Goal: Task Accomplishment & Management: Manage account settings

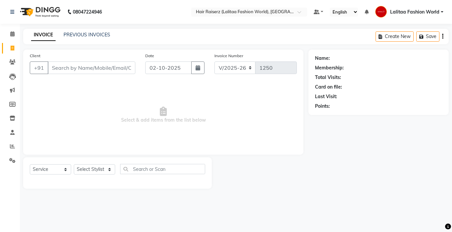
select select "7098"
select select "service"
click at [107, 67] on input "Client" at bounding box center [92, 68] width 88 height 13
click at [74, 34] on link "PREVIOUS INVOICES" at bounding box center [87, 35] width 47 height 6
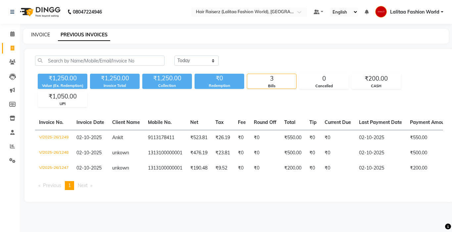
click at [43, 33] on link "INVOICE" at bounding box center [40, 35] width 19 height 6
select select "7098"
select select "service"
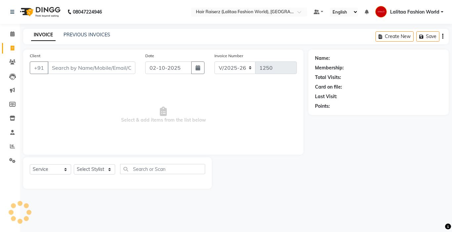
click at [66, 67] on input "Client" at bounding box center [92, 68] width 88 height 13
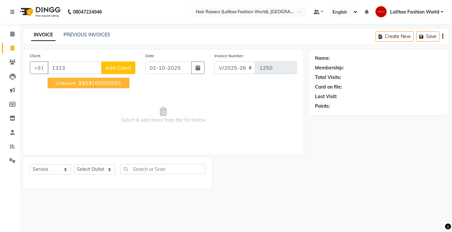
click at [74, 85] on span "unkown" at bounding box center [66, 83] width 20 height 7
type input "1313100000001"
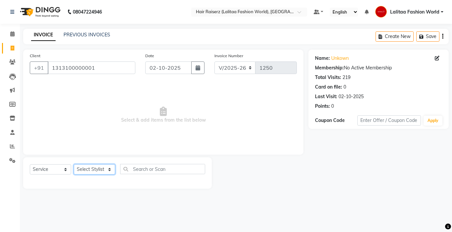
click at [93, 172] on select "Select Stylist [PERSON_NAME] counter sales Jannat [PERSON_NAME] Lalitaa Fashion…" at bounding box center [94, 169] width 41 height 10
select select "92958"
click at [74, 164] on select "Select Stylist [PERSON_NAME] counter sales Jannat [PERSON_NAME] Lalitaa Fashion…" at bounding box center [94, 169] width 41 height 10
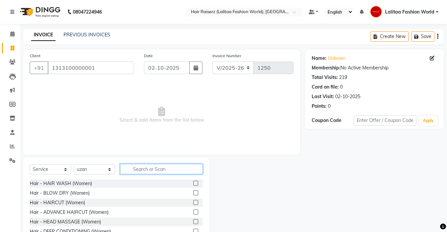
click at [131, 166] on input "text" at bounding box center [161, 169] width 83 height 10
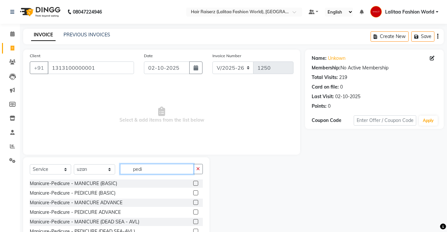
type input "pedi"
click at [193, 193] on label at bounding box center [195, 193] width 5 height 5
click at [193, 193] on input "checkbox" at bounding box center [195, 193] width 4 height 4
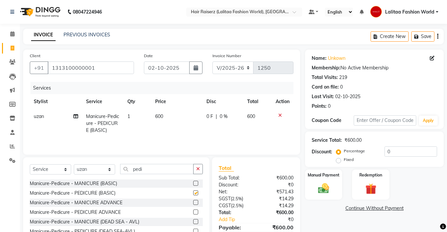
checkbox input "false"
click at [102, 171] on select "Select Stylist [PERSON_NAME] counter sales Jannat [PERSON_NAME] Lalitaa Fashion…" at bounding box center [94, 169] width 41 height 10
select select "83884"
click at [74, 164] on select "Select Stylist [PERSON_NAME] counter sales Jannat [PERSON_NAME] Lalitaa Fashion…" at bounding box center [94, 169] width 41 height 10
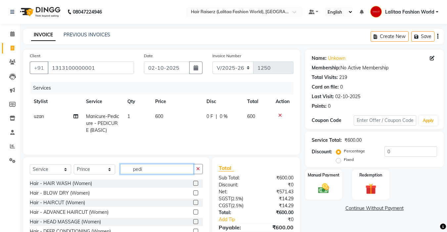
click at [159, 167] on input "pedi" at bounding box center [156, 169] width 73 height 10
type input "p"
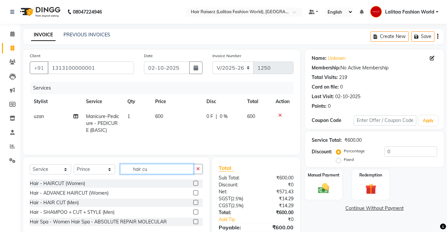
type input "hair cu"
click at [194, 201] on label at bounding box center [195, 202] width 5 height 5
click at [194, 201] on input "checkbox" at bounding box center [195, 203] width 4 height 4
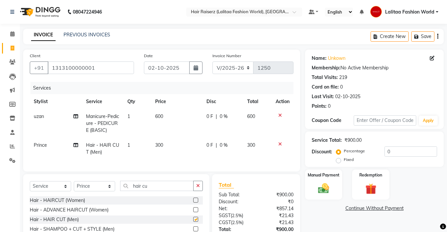
checkbox input "false"
click at [173, 190] on input "hair cu" at bounding box center [156, 186] width 73 height 10
type input "h"
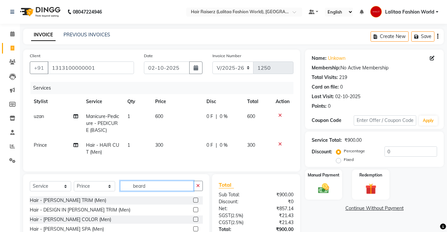
type input "beard"
click at [197, 203] on label at bounding box center [195, 200] width 5 height 5
click at [197, 203] on input "checkbox" at bounding box center [195, 201] width 4 height 4
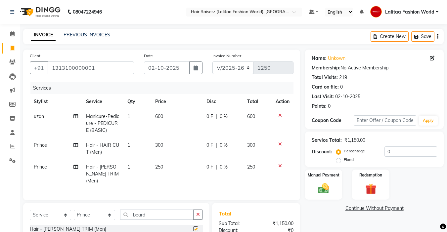
checkbox input "false"
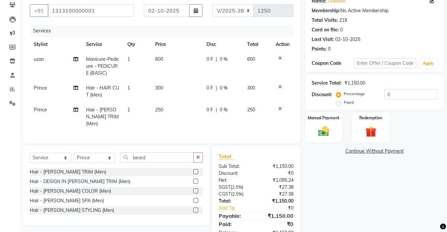
scroll to position [76, 0]
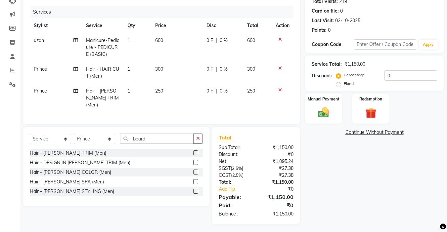
click at [280, 90] on icon at bounding box center [280, 90] width 4 height 5
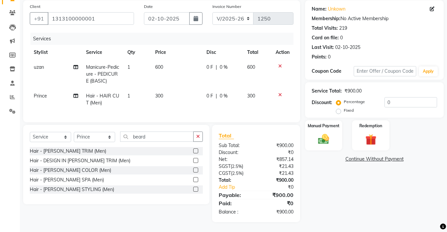
scroll to position [54, 0]
click at [163, 140] on input "beard" at bounding box center [156, 137] width 73 height 10
type input "b"
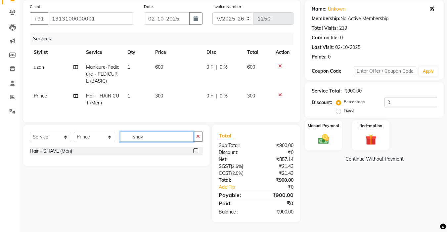
type input "shav"
click at [193, 150] on label at bounding box center [195, 151] width 5 height 5
click at [193, 150] on input "checkbox" at bounding box center [195, 151] width 4 height 4
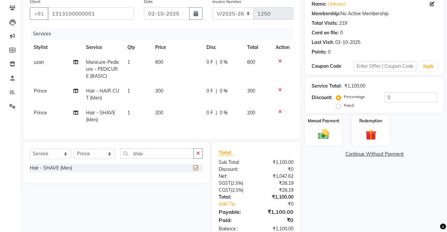
checkbox input "false"
click at [344, 108] on label "Fixed" at bounding box center [349, 106] width 10 height 6
click at [339, 108] on input "Fixed" at bounding box center [340, 105] width 5 height 5
radio input "true"
click at [395, 98] on input "0" at bounding box center [411, 97] width 53 height 10
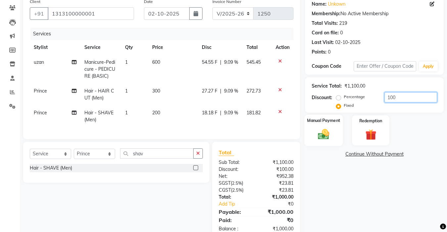
type input "100"
click at [327, 134] on img at bounding box center [323, 134] width 19 height 13
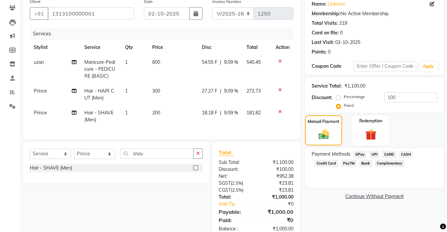
click at [372, 153] on span "UPI" at bounding box center [374, 155] width 10 height 8
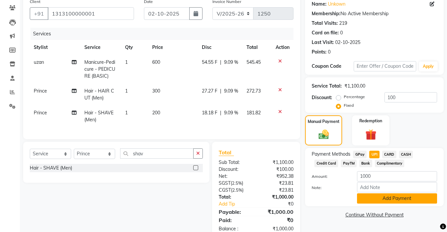
click at [385, 198] on button "Add Payment" at bounding box center [397, 199] width 80 height 10
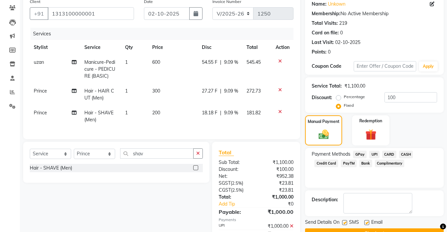
scroll to position [90, 0]
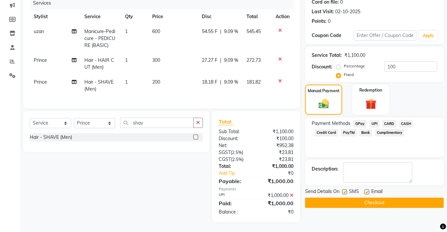
click at [366, 190] on label at bounding box center [366, 192] width 5 height 5
click at [366, 190] on input "checkbox" at bounding box center [366, 192] width 4 height 4
checkbox input "false"
click at [345, 190] on label at bounding box center [344, 192] width 5 height 5
click at [345, 190] on input "checkbox" at bounding box center [344, 192] width 4 height 4
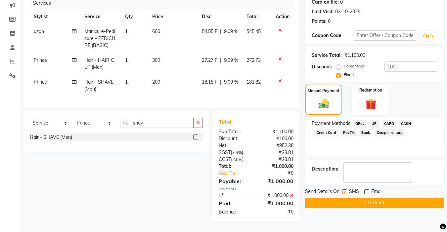
checkbox input "false"
click at [351, 198] on button "Checkout" at bounding box center [374, 203] width 139 height 10
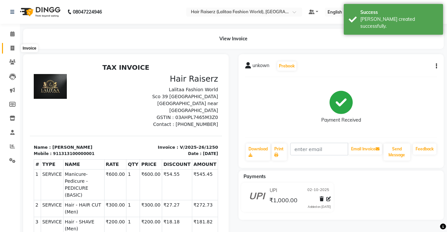
click at [10, 48] on span at bounding box center [13, 49] width 12 height 8
select select "service"
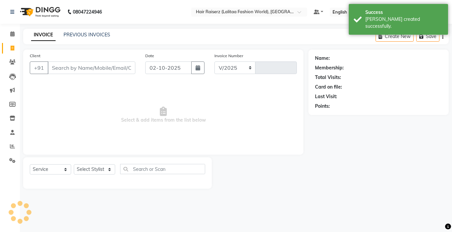
select select "7098"
type input "1251"
click at [84, 36] on link "PREVIOUS INVOICES" at bounding box center [87, 35] width 47 height 6
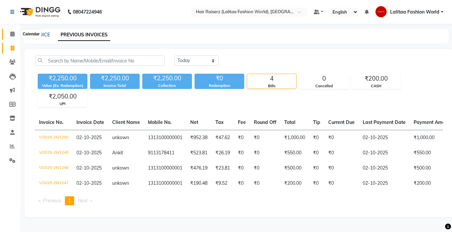
click at [13, 32] on icon at bounding box center [12, 33] width 4 height 5
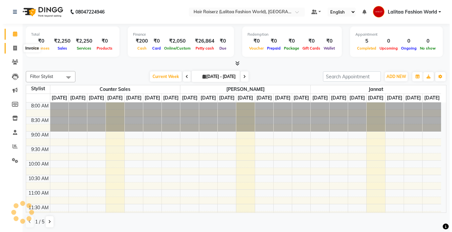
scroll to position [262, 0]
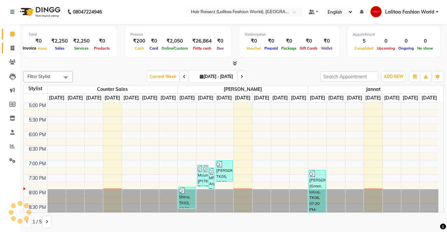
click at [15, 49] on span at bounding box center [13, 49] width 12 height 8
select select "service"
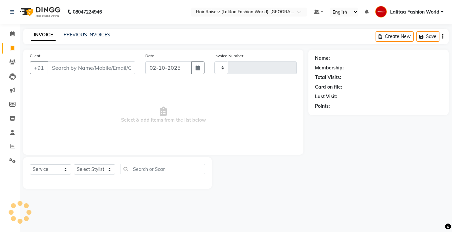
click at [66, 73] on input "Client" at bounding box center [92, 68] width 88 height 13
type input "1251"
select select "7098"
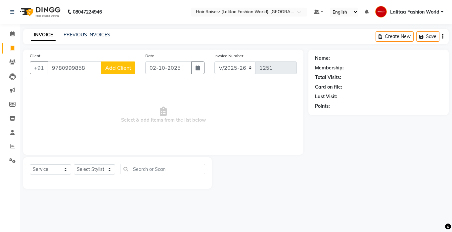
type input "9780999858"
click at [121, 68] on span "Add Client" at bounding box center [118, 68] width 26 height 7
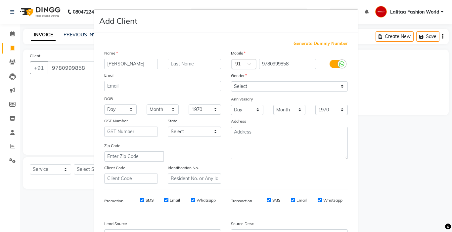
type input "[PERSON_NAME]"
click at [261, 87] on select "Select [DEMOGRAPHIC_DATA] [DEMOGRAPHIC_DATA] Other Prefer Not To Say" at bounding box center [289, 86] width 117 height 10
select select "[DEMOGRAPHIC_DATA]"
click at [231, 81] on select "Select [DEMOGRAPHIC_DATA] [DEMOGRAPHIC_DATA] Other Prefer Not To Say" at bounding box center [289, 86] width 117 height 10
click at [255, 105] on select "Day 01 02 03 04 05 06 07 08 09 10 11 12 13 14 15 16 17 18 19 20 21 22 23 24 25 …" at bounding box center [247, 110] width 32 height 10
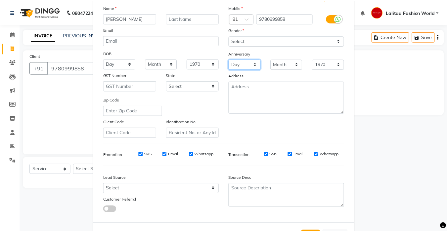
scroll to position [73, 0]
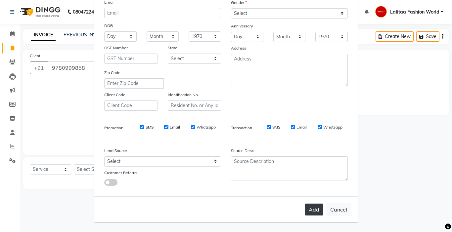
click at [309, 212] on button "Add" at bounding box center [314, 210] width 19 height 12
select select
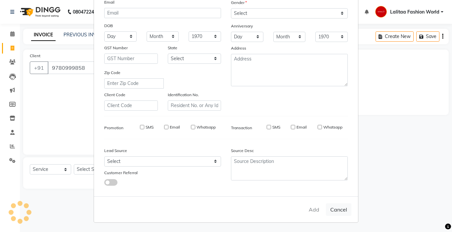
select select
checkbox input "false"
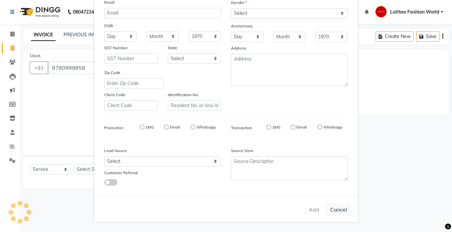
checkbox input "false"
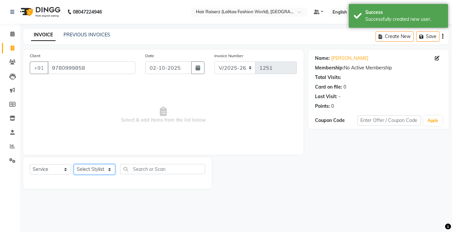
click at [89, 168] on select "Select Stylist [PERSON_NAME] counter sales Jannat [PERSON_NAME] Lalitaa Fashion…" at bounding box center [94, 169] width 41 height 10
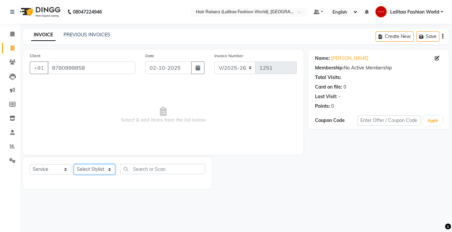
select select "93512"
click at [74, 164] on select "Select Stylist [PERSON_NAME] counter sales Jannat [PERSON_NAME] Lalitaa Fashion…" at bounding box center [94, 169] width 41 height 10
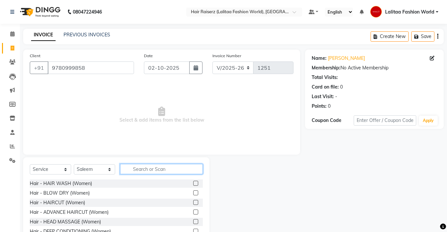
click at [141, 165] on input "text" at bounding box center [161, 169] width 83 height 10
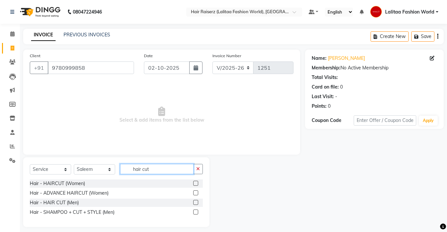
type input "hair cut"
click at [195, 202] on label at bounding box center [195, 202] width 5 height 5
click at [195, 202] on input "checkbox" at bounding box center [195, 203] width 4 height 4
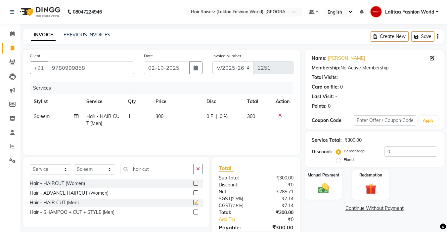
checkbox input "false"
click at [168, 168] on input "hair cut" at bounding box center [156, 169] width 73 height 10
type input "h"
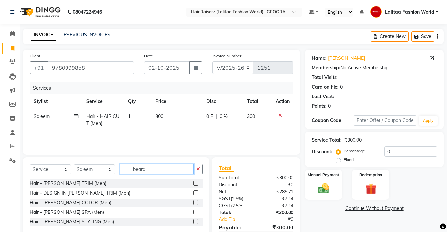
type input "beard"
click at [195, 184] on label at bounding box center [195, 183] width 5 height 5
click at [195, 184] on input "checkbox" at bounding box center [195, 184] width 4 height 4
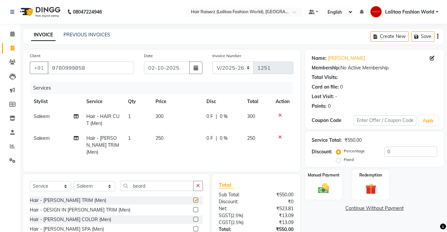
checkbox input "false"
click at [156, 184] on input "beard" at bounding box center [156, 186] width 73 height 10
type input "b"
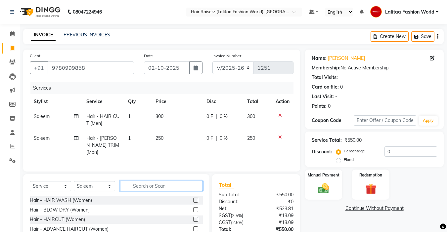
click at [144, 186] on input "text" at bounding box center [161, 186] width 83 height 10
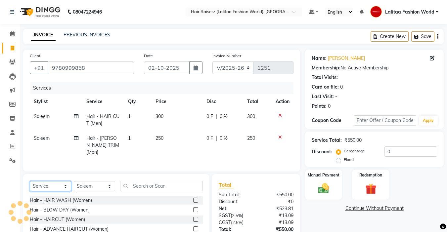
click at [55, 181] on select "Select Service Product Membership Package Voucher Prepaid Gift Card" at bounding box center [50, 186] width 41 height 10
select select "product"
click at [30, 181] on select "Select Service Product Membership Package Voucher Prepaid Gift Card" at bounding box center [50, 186] width 41 height 10
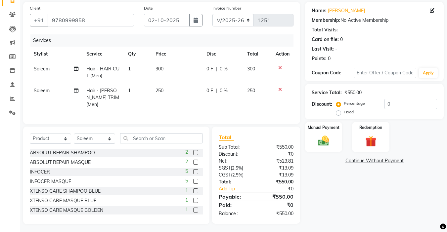
click at [193, 169] on label at bounding box center [195, 171] width 5 height 5
click at [193, 170] on input "checkbox" at bounding box center [195, 172] width 4 height 4
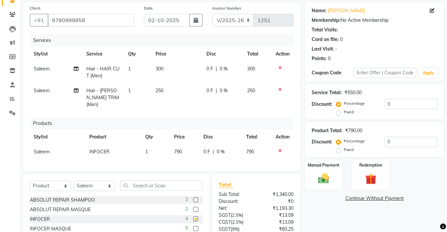
checkbox input "false"
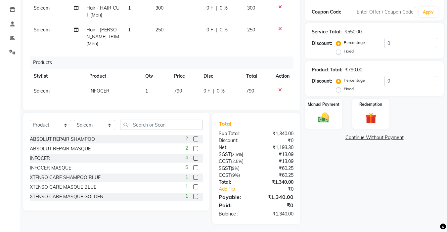
click at [344, 89] on label "Fixed" at bounding box center [349, 89] width 10 height 6
click at [340, 89] on input "Fixed" at bounding box center [340, 89] width 5 height 5
radio input "true"
click at [391, 80] on input "0" at bounding box center [411, 81] width 53 height 10
type input "30"
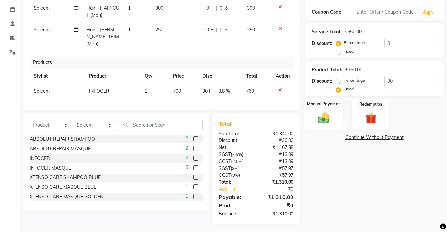
click at [320, 117] on img at bounding box center [323, 118] width 19 height 13
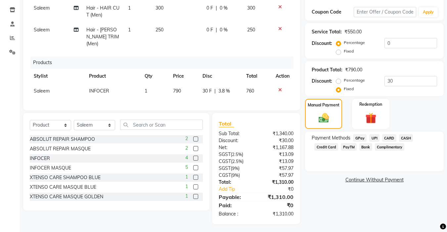
click at [376, 138] on span "UPI" at bounding box center [374, 138] width 10 height 8
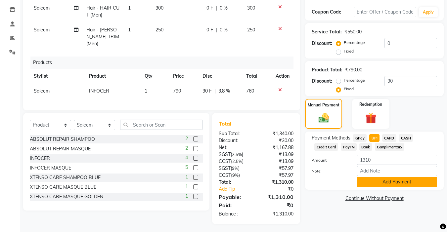
click at [387, 182] on button "Add Payment" at bounding box center [397, 182] width 80 height 10
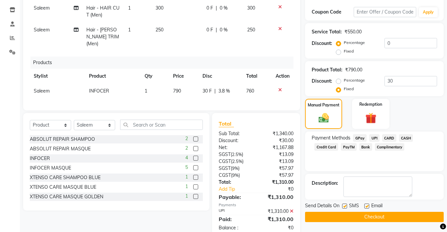
scroll to position [122, 0]
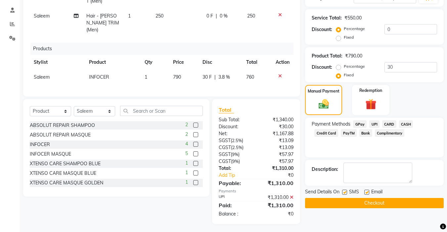
click at [366, 191] on label at bounding box center [366, 192] width 5 height 5
click at [366, 191] on input "checkbox" at bounding box center [366, 193] width 4 height 4
checkbox input "false"
click at [346, 202] on button "Checkout" at bounding box center [374, 203] width 139 height 10
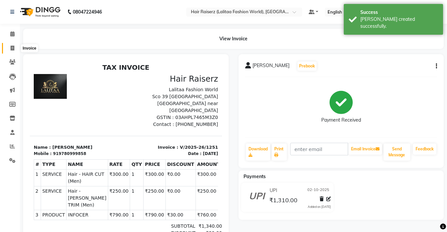
click at [16, 49] on span at bounding box center [13, 49] width 12 height 8
select select "service"
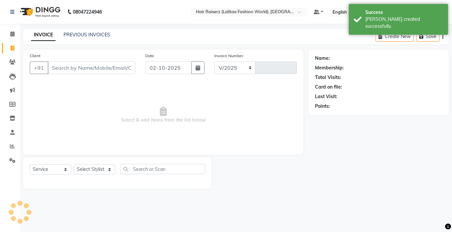
select select "7098"
type input "1252"
click at [64, 69] on input "Client" at bounding box center [92, 68] width 88 height 13
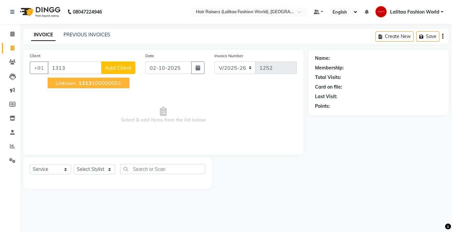
click at [64, 80] on span "unkown" at bounding box center [66, 83] width 20 height 7
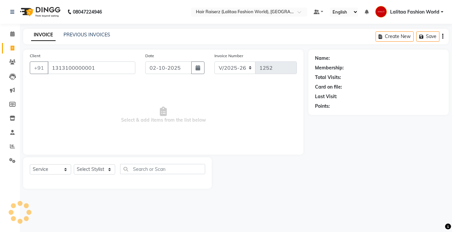
type input "1313100000001"
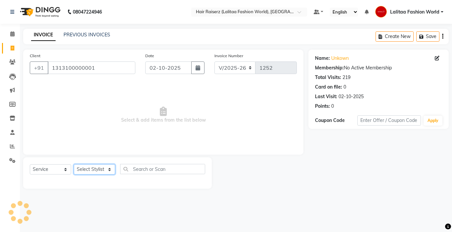
click at [89, 169] on select "Select Stylist [PERSON_NAME] counter sales Jannat [PERSON_NAME] Lalitaa Fashion…" at bounding box center [94, 169] width 41 height 10
select select "92958"
click at [74, 164] on select "Select Stylist [PERSON_NAME] counter sales Jannat [PERSON_NAME] Lalitaa Fashion…" at bounding box center [94, 169] width 41 height 10
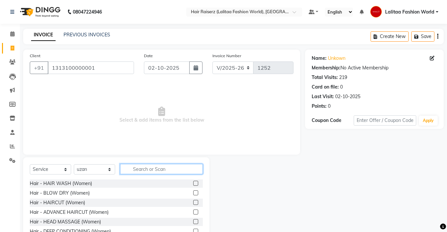
click at [152, 169] on input "text" at bounding box center [161, 169] width 83 height 10
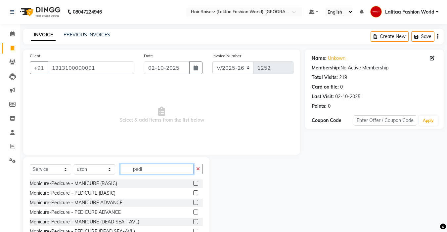
type input "pedi"
click at [193, 193] on label at bounding box center [195, 193] width 5 height 5
click at [193, 193] on input "checkbox" at bounding box center [195, 193] width 4 height 4
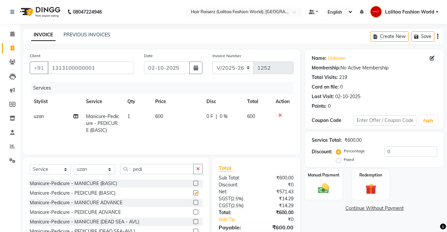
checkbox input "false"
click at [98, 169] on select "Select Stylist [PERSON_NAME] counter sales Jannat [PERSON_NAME] Lalitaa Fashion…" at bounding box center [94, 169] width 41 height 10
select select "83884"
click at [74, 164] on select "Select Stylist [PERSON_NAME] counter sales Jannat [PERSON_NAME] Lalitaa Fashion…" at bounding box center [94, 169] width 41 height 10
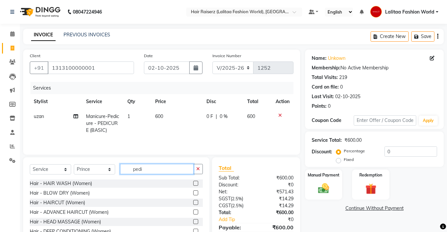
click at [156, 171] on input "pedi" at bounding box center [156, 169] width 73 height 10
type input "p"
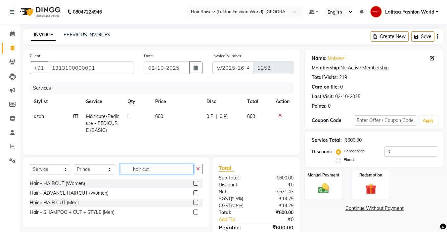
type input "hair cut"
click at [196, 202] on label at bounding box center [195, 202] width 5 height 5
click at [196, 202] on input "checkbox" at bounding box center [195, 203] width 4 height 4
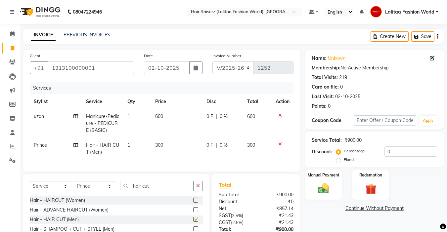
checkbox input "false"
click at [158, 189] on input "hair cut" at bounding box center [156, 186] width 73 height 10
type input "h"
click at [102, 192] on select "Select Stylist [PERSON_NAME] counter sales Jannat [PERSON_NAME] Lalitaa Fashion…" at bounding box center [94, 186] width 41 height 10
select select "86090"
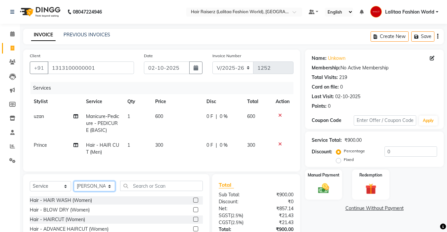
click at [74, 186] on select "Select Stylist [PERSON_NAME] counter sales Jannat [PERSON_NAME] Lalitaa Fashion…" at bounding box center [94, 186] width 41 height 10
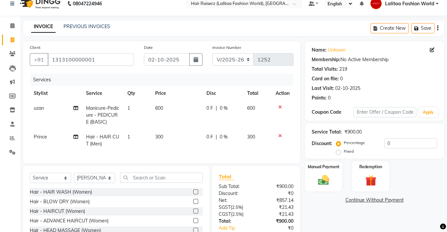
click at [280, 134] on icon at bounding box center [280, 136] width 4 height 5
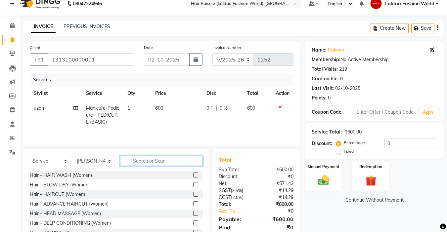
click at [150, 164] on input "text" at bounding box center [161, 161] width 83 height 10
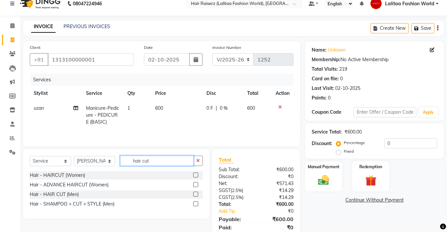
type input "hair cut"
click at [198, 195] on label at bounding box center [195, 194] width 5 height 5
click at [198, 195] on input "checkbox" at bounding box center [195, 195] width 4 height 4
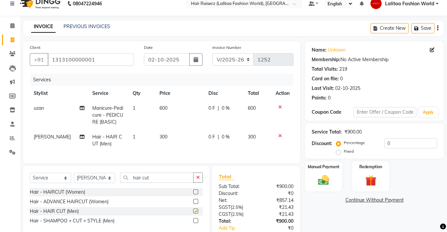
checkbox input "false"
click at [161, 180] on input "hair cut" at bounding box center [156, 178] width 73 height 10
type input "h"
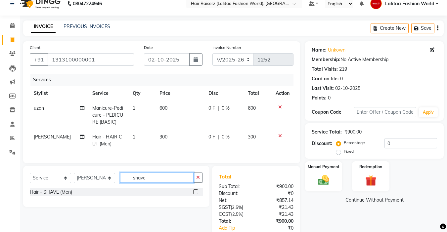
type input "shave"
click at [196, 195] on label at bounding box center [195, 192] width 5 height 5
click at [196, 195] on input "checkbox" at bounding box center [195, 192] width 4 height 4
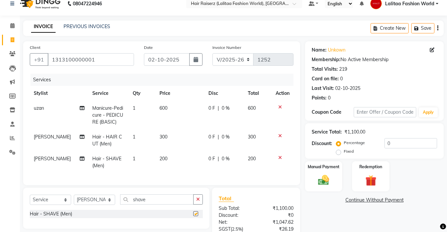
checkbox input "false"
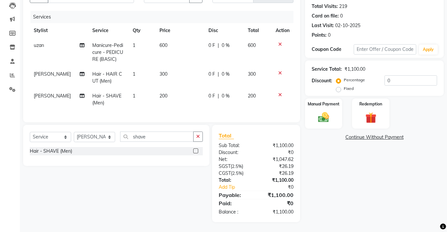
click at [344, 86] on label "Fixed" at bounding box center [349, 89] width 10 height 6
click at [340, 86] on input "Fixed" at bounding box center [340, 88] width 5 height 5
radio input "true"
click at [392, 75] on input "0" at bounding box center [411, 80] width 53 height 10
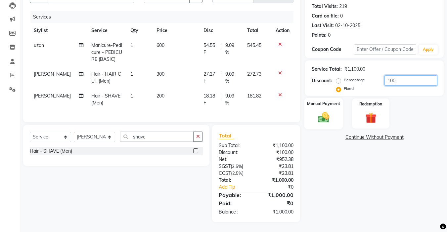
type input "100"
click at [320, 116] on img at bounding box center [323, 117] width 19 height 13
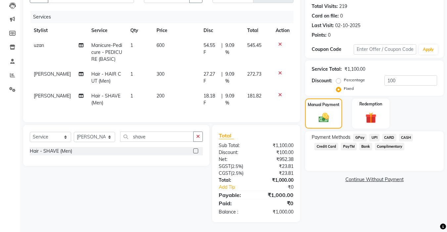
click at [373, 134] on span "UPI" at bounding box center [374, 138] width 10 height 8
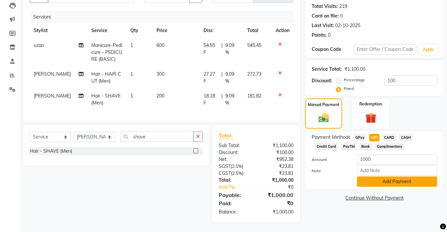
click at [382, 177] on button "Add Payment" at bounding box center [397, 182] width 80 height 10
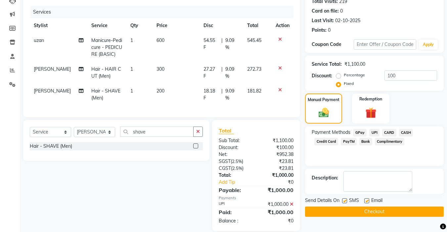
scroll to position [90, 0]
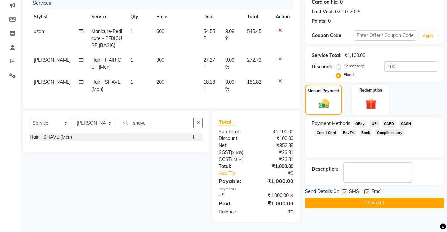
click at [367, 190] on label at bounding box center [366, 192] width 5 height 5
click at [367, 190] on input "checkbox" at bounding box center [366, 192] width 4 height 4
checkbox input "false"
click at [345, 190] on label at bounding box center [344, 192] width 5 height 5
click at [345, 190] on input "checkbox" at bounding box center [344, 192] width 4 height 4
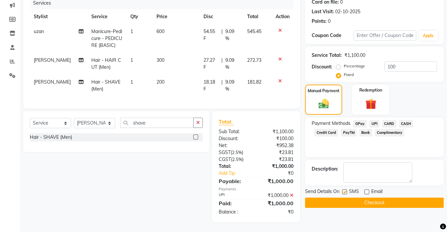
checkbox input "false"
click at [343, 199] on button "Checkout" at bounding box center [374, 203] width 139 height 10
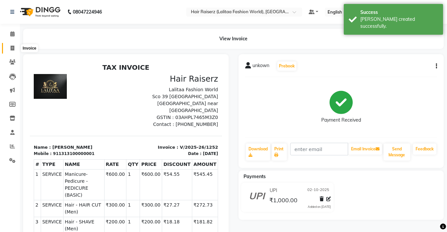
click at [12, 46] on icon at bounding box center [13, 48] width 4 height 5
select select "service"
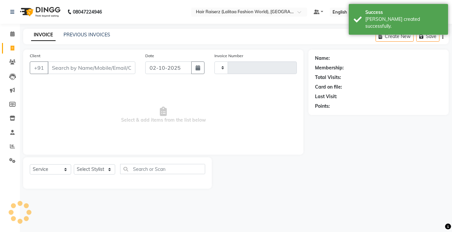
type input "1253"
select select "7098"
click at [93, 33] on link "PREVIOUS INVOICES" at bounding box center [87, 35] width 47 height 6
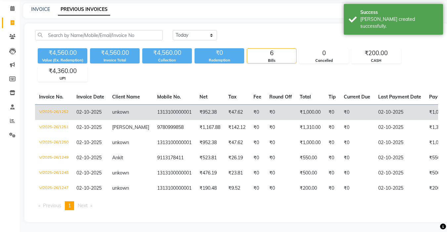
scroll to position [30, 0]
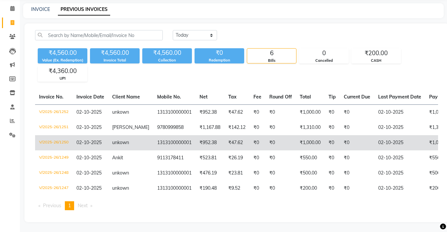
click at [274, 136] on td "₹0" at bounding box center [280, 142] width 30 height 15
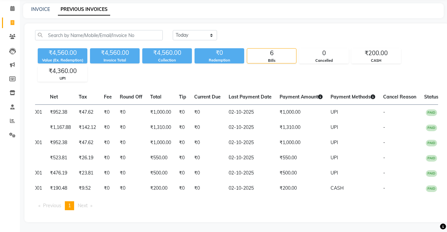
scroll to position [0, 0]
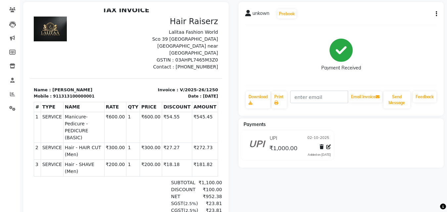
scroll to position [53, 0]
click at [318, 145] on div at bounding box center [324, 147] width 14 height 9
click at [322, 146] on icon at bounding box center [322, 146] width 4 height 5
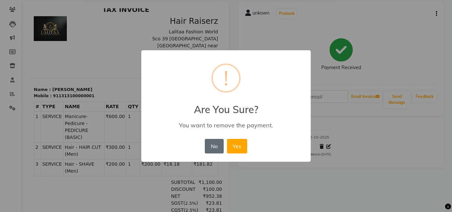
click at [214, 144] on button "No" at bounding box center [214, 146] width 19 height 15
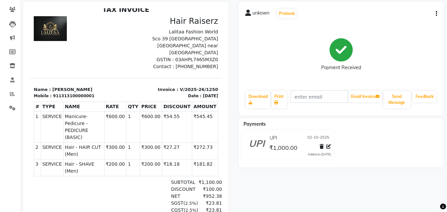
click at [439, 11] on div "unkown Prebook Payment Received Download Print Email Invoice Send Message Feedb…" at bounding box center [342, 59] width 206 height 114
click at [436, 14] on icon "button" at bounding box center [436, 14] width 1 height 0
click at [394, 20] on div "Edit Invoice" at bounding box center [403, 22] width 45 height 8
select select "service"
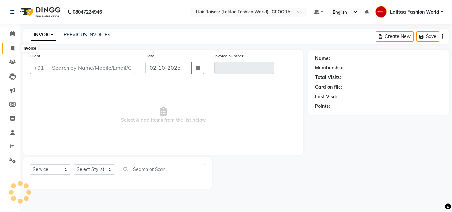
type input "1313100000001"
type input "V/2025-26/1250"
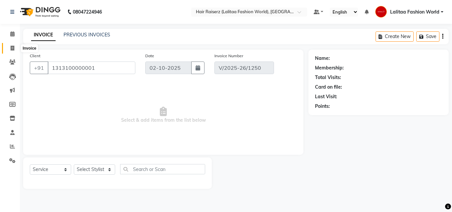
click at [12, 47] on icon at bounding box center [13, 48] width 4 height 5
select select "service"
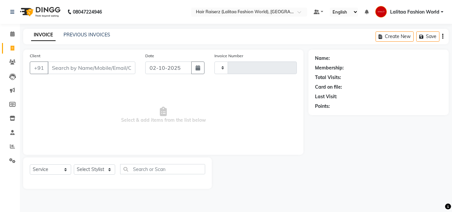
type input "1253"
select select "7098"
click at [94, 35] on link "PREVIOUS INVOICES" at bounding box center [87, 35] width 47 height 6
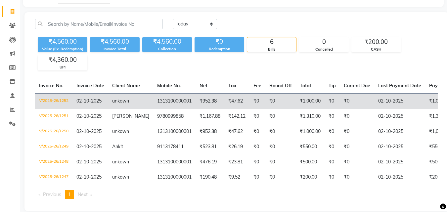
scroll to position [43, 0]
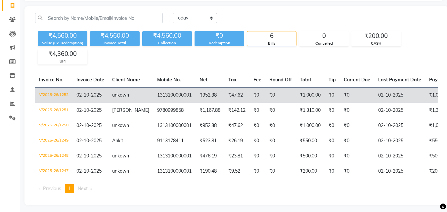
click at [208, 94] on td "₹952.38" at bounding box center [210, 95] width 29 height 16
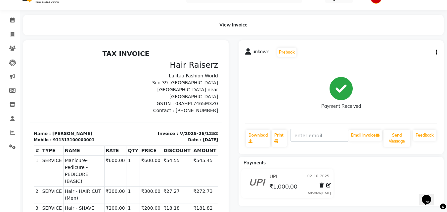
scroll to position [14, 0]
click at [435, 52] on button "button" at bounding box center [435, 52] width 4 height 7
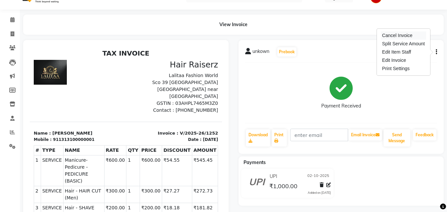
click at [406, 34] on div "Cancel Invoice" at bounding box center [403, 35] width 45 height 8
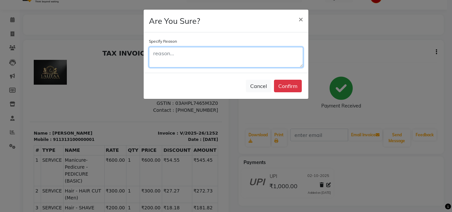
click at [191, 52] on textarea at bounding box center [226, 57] width 154 height 21
type textarea "double entry"
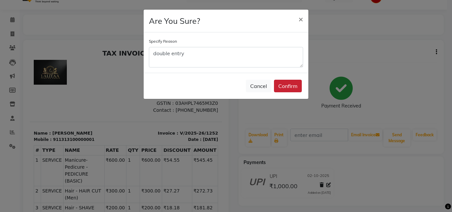
click at [287, 84] on button "Confirm" at bounding box center [288, 86] width 28 height 13
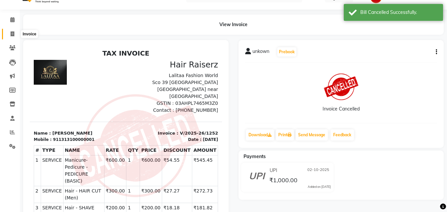
click at [15, 34] on span at bounding box center [13, 34] width 12 height 8
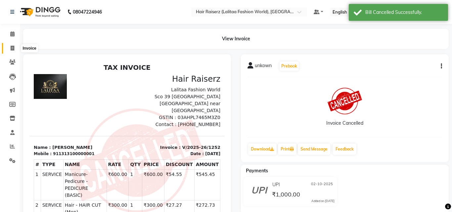
select select "service"
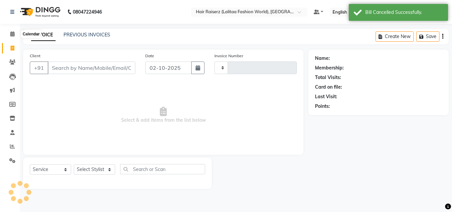
type input "1253"
select select "7098"
click at [67, 71] on input "Client" at bounding box center [92, 68] width 88 height 13
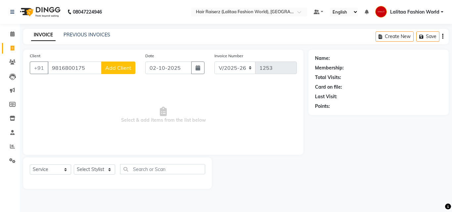
type input "9816800175"
click at [118, 67] on span "Add Client" at bounding box center [118, 68] width 26 height 7
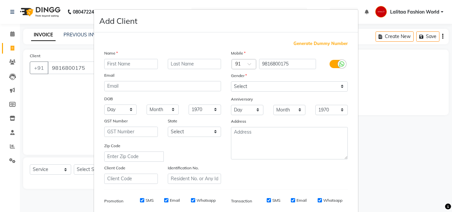
click at [119, 64] on input "text" at bounding box center [131, 64] width 54 height 10
type input "Mr Vijay"
click at [180, 66] on input "text" at bounding box center [195, 64] width 54 height 10
type input "Chabra"
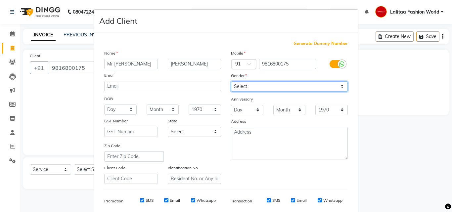
click at [273, 86] on select "Select [DEMOGRAPHIC_DATA] [DEMOGRAPHIC_DATA] Other Prefer Not To Say" at bounding box center [289, 86] width 117 height 10
select select "[DEMOGRAPHIC_DATA]"
click at [231, 81] on select "Select [DEMOGRAPHIC_DATA] [DEMOGRAPHIC_DATA] Other Prefer Not To Say" at bounding box center [289, 86] width 117 height 10
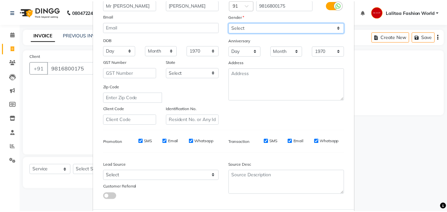
scroll to position [93, 0]
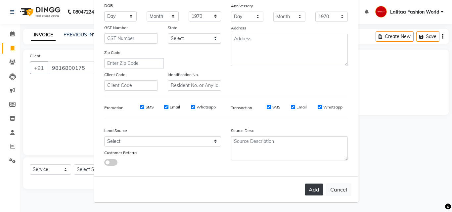
click at [314, 194] on button "Add" at bounding box center [314, 190] width 19 height 12
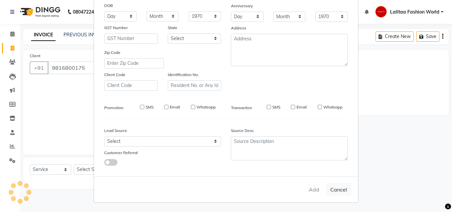
select select
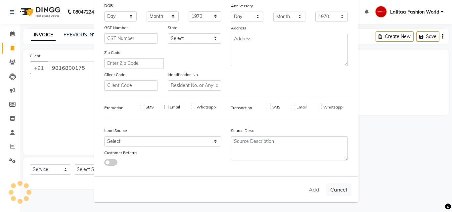
select select
checkbox input "false"
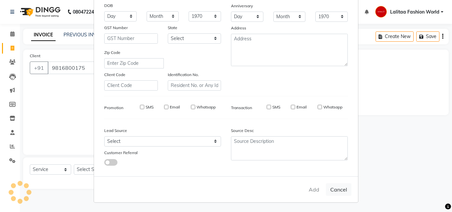
checkbox input "false"
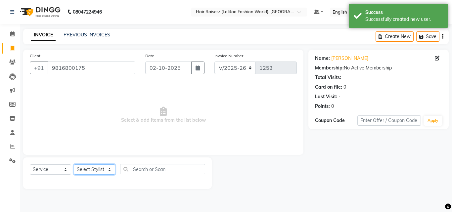
click at [92, 167] on select "Select Stylist [PERSON_NAME] counter sales Jannat [PERSON_NAME] Lalitaa Fashion…" at bounding box center [94, 169] width 41 height 10
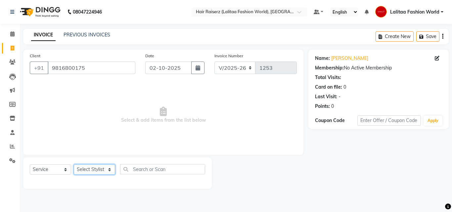
select select "93512"
click at [74, 164] on select "Select Stylist [PERSON_NAME] counter sales Jannat [PERSON_NAME] Lalitaa Fashion…" at bounding box center [94, 169] width 41 height 10
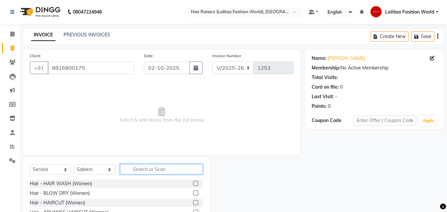
click at [141, 168] on input "text" at bounding box center [161, 169] width 83 height 10
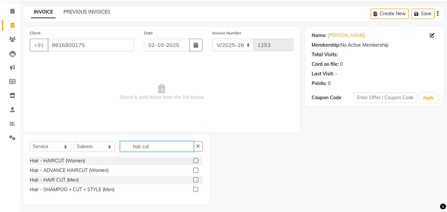
scroll to position [25, 0]
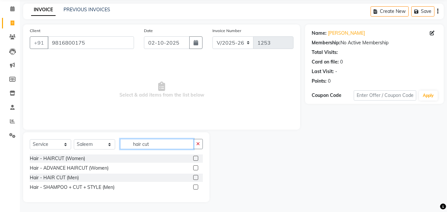
type input "hair cut"
click at [194, 175] on label at bounding box center [195, 177] width 5 height 5
click at [194, 176] on input "checkbox" at bounding box center [195, 178] width 4 height 4
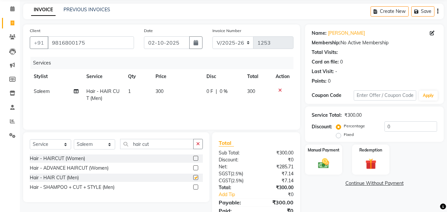
checkbox input "false"
click at [160, 143] on input "hair cut" at bounding box center [156, 144] width 73 height 10
type input "h"
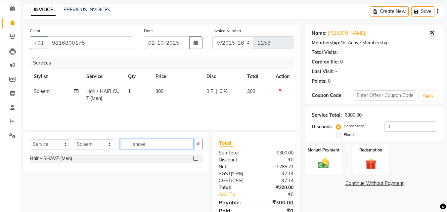
type input "shave"
click at [195, 158] on label at bounding box center [195, 158] width 5 height 5
click at [195, 158] on input "checkbox" at bounding box center [195, 159] width 4 height 4
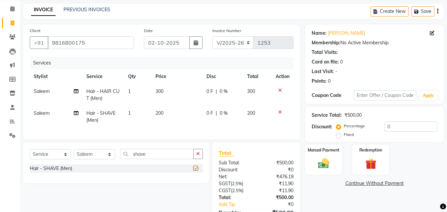
checkbox input "false"
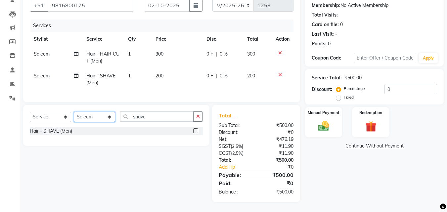
click at [105, 115] on select "Select Stylist [PERSON_NAME] counter sales Jannat [PERSON_NAME] Lalitaa Fashion…" at bounding box center [94, 117] width 41 height 10
click at [149, 116] on input "shave" at bounding box center [156, 117] width 73 height 10
type input "s"
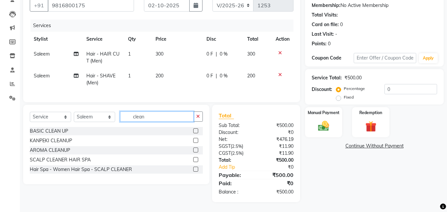
type input "clean"
click at [196, 131] on label at bounding box center [195, 130] width 5 height 5
click at [196, 131] on input "checkbox" at bounding box center [195, 131] width 4 height 4
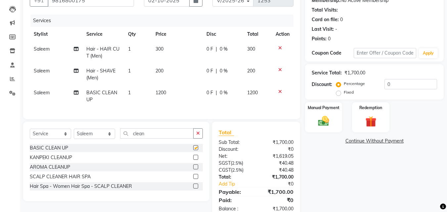
checkbox input "false"
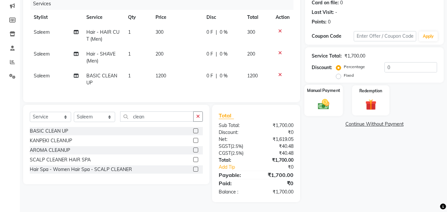
click at [331, 98] on img at bounding box center [323, 104] width 19 height 13
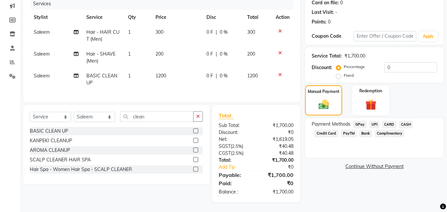
click at [375, 121] on span "UPI" at bounding box center [374, 125] width 10 height 8
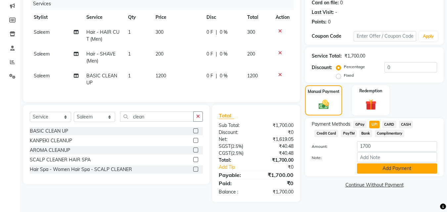
click at [380, 164] on button "Add Payment" at bounding box center [397, 169] width 80 height 10
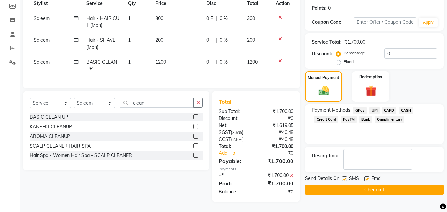
click at [368, 176] on label at bounding box center [366, 178] width 5 height 5
click at [368, 177] on input "checkbox" at bounding box center [366, 179] width 4 height 4
checkbox input "false"
click at [347, 187] on button "Checkout" at bounding box center [374, 190] width 139 height 10
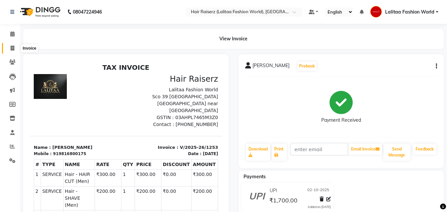
click at [13, 47] on icon at bounding box center [13, 48] width 4 height 5
select select "service"
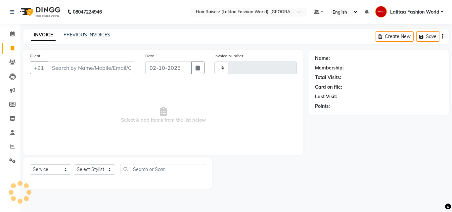
type input "1254"
select select "7098"
click at [58, 63] on input "Client" at bounding box center [92, 68] width 88 height 13
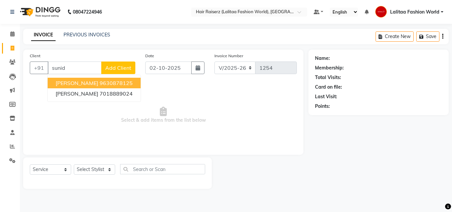
click at [100, 84] on ngb-highlight "9630878125" at bounding box center [116, 83] width 33 height 7
type input "9630878125"
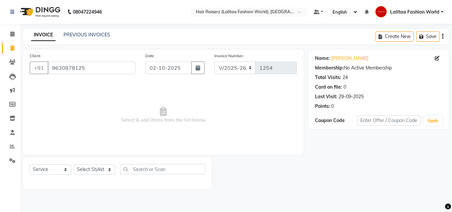
click at [93, 180] on div at bounding box center [117, 181] width 175 height 3
click at [99, 169] on select "Select Stylist [PERSON_NAME] counter sales Jannat [PERSON_NAME] Lalitaa Fashion…" at bounding box center [94, 169] width 41 height 10
select select "79163"
click at [74, 164] on select "Select Stylist [PERSON_NAME] counter sales Jannat [PERSON_NAME] Lalitaa Fashion…" at bounding box center [94, 169] width 41 height 10
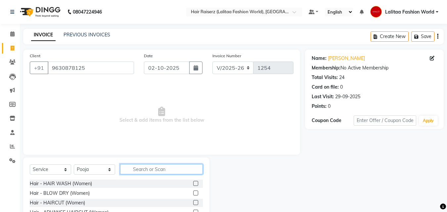
click at [140, 171] on input "text" at bounding box center [161, 169] width 83 height 10
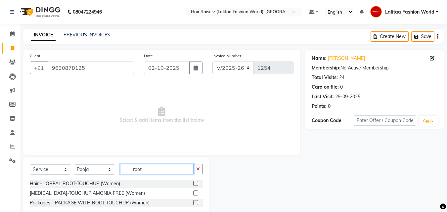
type input "root"
click at [196, 183] on label at bounding box center [195, 183] width 5 height 5
click at [196, 183] on input "checkbox" at bounding box center [195, 184] width 4 height 4
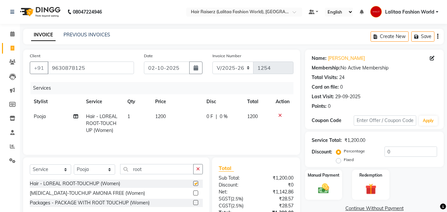
scroll to position [53, 0]
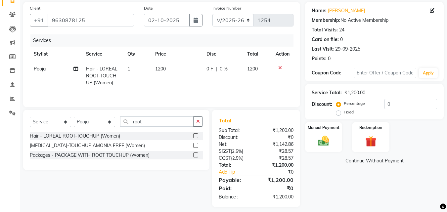
checkbox input "false"
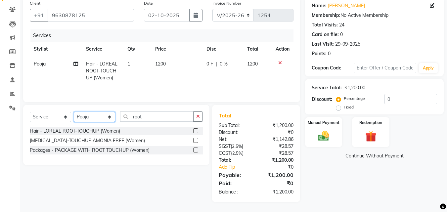
click at [106, 118] on select "Select Stylist [PERSON_NAME] counter sales Jannat [PERSON_NAME] Lalitaa Fashion…" at bounding box center [94, 117] width 41 height 10
select select "79568"
click at [74, 112] on select "Select Stylist [PERSON_NAME] counter sales Jannat [PERSON_NAME] Lalitaa Fashion…" at bounding box center [94, 117] width 41 height 10
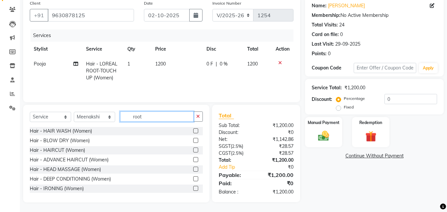
click at [153, 120] on input "root" at bounding box center [156, 117] width 73 height 10
type input "r"
type input "full"
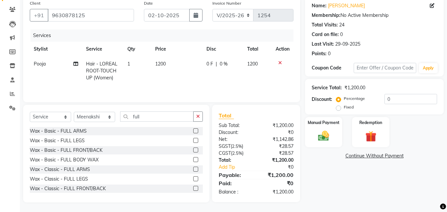
click at [193, 129] on label at bounding box center [195, 130] width 5 height 5
click at [193, 129] on input "checkbox" at bounding box center [195, 131] width 4 height 4
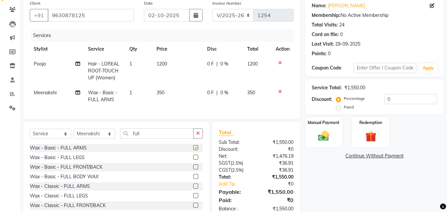
checkbox input "false"
click at [147, 137] on input "full" at bounding box center [156, 133] width 73 height 10
type input "f"
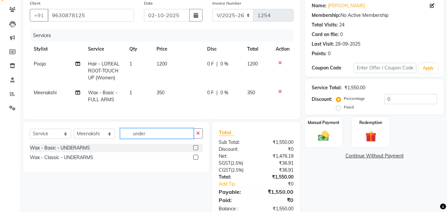
type input "under"
click at [197, 160] on label at bounding box center [195, 157] width 5 height 5
click at [197, 160] on input "checkbox" at bounding box center [195, 158] width 4 height 4
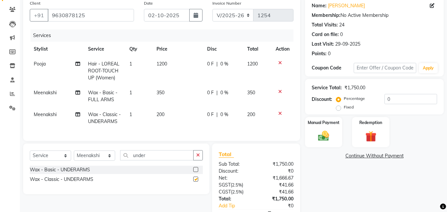
checkbox input "false"
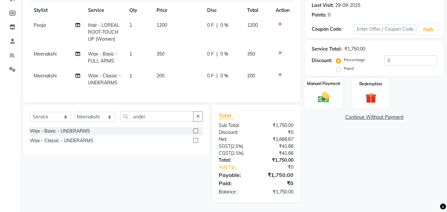
click at [319, 92] on img at bounding box center [323, 97] width 19 height 13
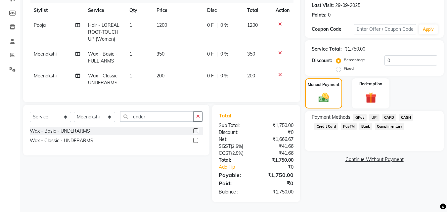
click at [374, 114] on span "UPI" at bounding box center [374, 118] width 10 height 8
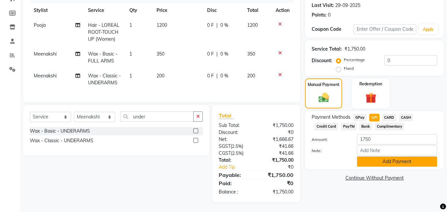
click at [370, 157] on button "Add Payment" at bounding box center [397, 162] width 80 height 10
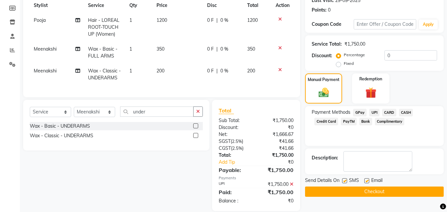
scroll to position [110, 0]
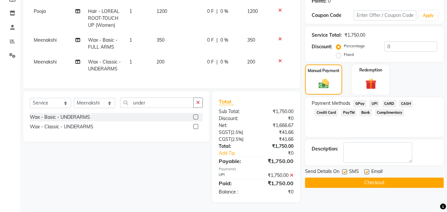
click at [367, 169] on label at bounding box center [366, 171] width 5 height 5
click at [367, 170] on input "checkbox" at bounding box center [366, 172] width 4 height 4
checkbox input "false"
click at [358, 178] on button "Checkout" at bounding box center [374, 183] width 139 height 10
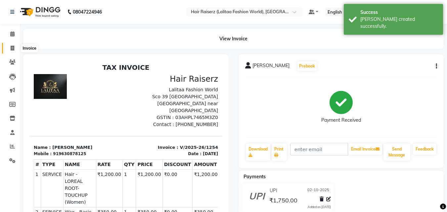
click at [13, 47] on icon at bounding box center [13, 48] width 4 height 5
select select "service"
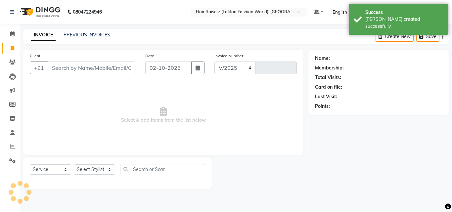
select select "7098"
type input "1255"
click at [69, 70] on input "Client" at bounding box center [92, 68] width 88 height 13
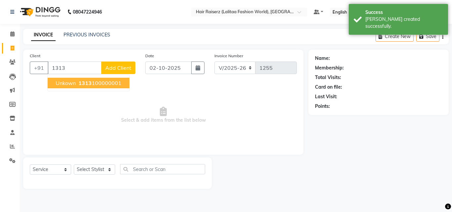
click at [71, 83] on span "unkown" at bounding box center [66, 83] width 20 height 7
type input "1313100000001"
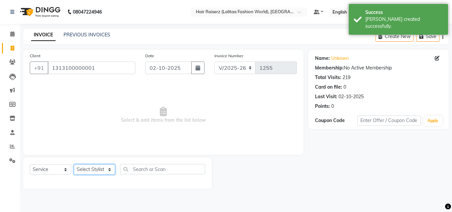
click at [90, 169] on select "Select Stylist [PERSON_NAME] counter sales Jannat [PERSON_NAME] Lalitaa Fashion…" at bounding box center [94, 169] width 41 height 10
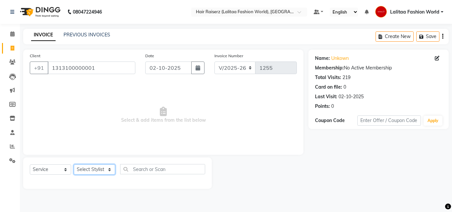
select select "79163"
click at [74, 164] on select "Select Stylist [PERSON_NAME] counter sales Jannat [PERSON_NAME] Lalitaa Fashion…" at bounding box center [94, 169] width 41 height 10
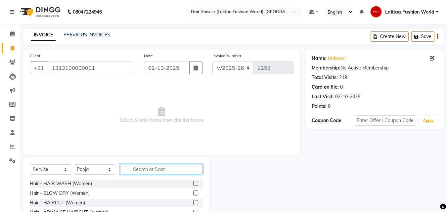
click at [150, 168] on input "text" at bounding box center [161, 169] width 83 height 10
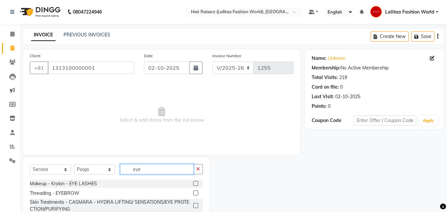
type input "eye"
click at [197, 194] on label at bounding box center [195, 193] width 5 height 5
click at [197, 194] on input "checkbox" at bounding box center [195, 193] width 4 height 4
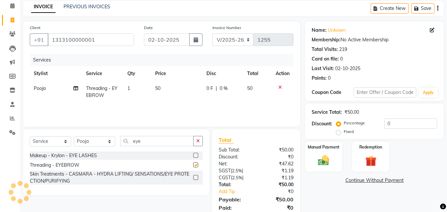
scroll to position [41, 0]
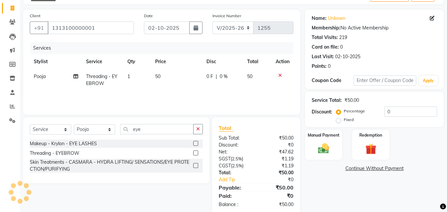
checkbox input "false"
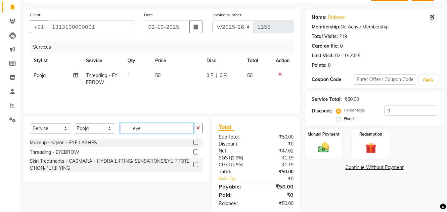
click at [158, 129] on input "eye" at bounding box center [156, 128] width 73 height 10
type input "e"
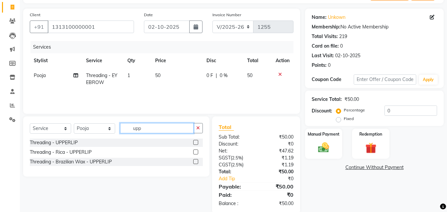
type input "upp"
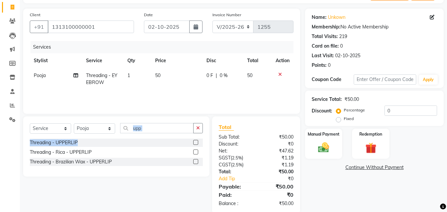
drag, startPoint x: 195, startPoint y: 143, endPoint x: 159, endPoint y: 128, distance: 39.2
click at [159, 128] on div "Select Service Product Membership Package Voucher Prepaid Gift Card Select Styl…" at bounding box center [116, 147] width 186 height 60
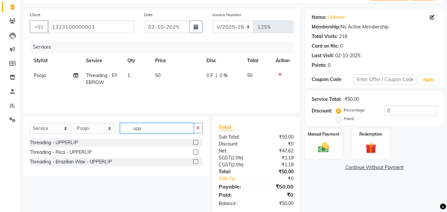
click at [159, 128] on input "upp" at bounding box center [156, 128] width 73 height 10
click at [195, 142] on label at bounding box center [195, 142] width 5 height 5
click at [195, 142] on input "checkbox" at bounding box center [195, 143] width 4 height 4
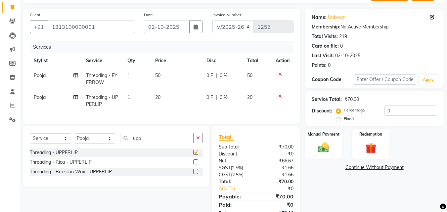
checkbox input "false"
click at [149, 143] on input "upp" at bounding box center [156, 138] width 73 height 10
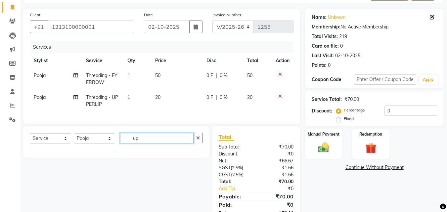
type input "u"
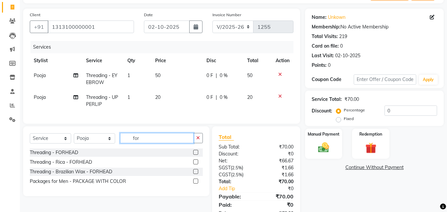
type input "for"
click at [194, 155] on label at bounding box center [195, 152] width 5 height 5
click at [194, 155] on input "checkbox" at bounding box center [195, 153] width 4 height 4
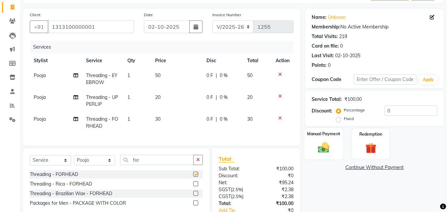
checkbox input "false"
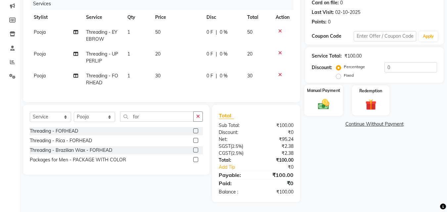
click at [320, 108] on div "Manual Payment" at bounding box center [323, 100] width 39 height 31
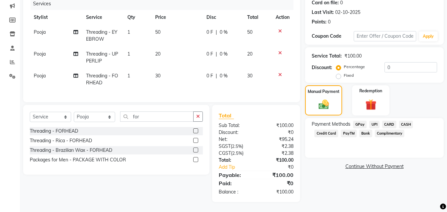
click at [373, 121] on span "UPI" at bounding box center [374, 125] width 10 height 8
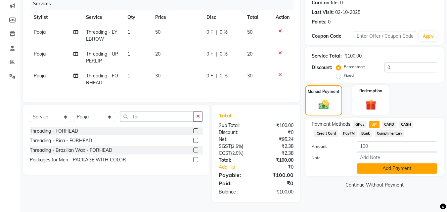
click at [369, 165] on button "Add Payment" at bounding box center [397, 169] width 80 height 10
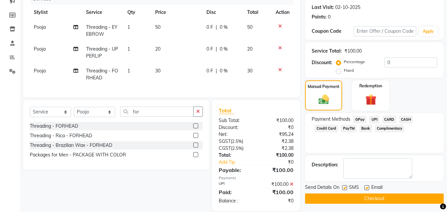
scroll to position [103, 0]
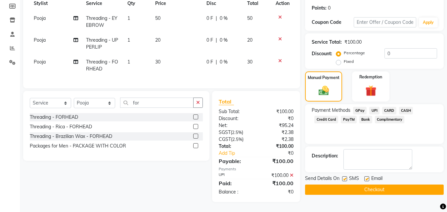
click at [369, 176] on label at bounding box center [366, 178] width 5 height 5
click at [369, 177] on input "checkbox" at bounding box center [366, 179] width 4 height 4
checkbox input "false"
click at [345, 176] on label at bounding box center [344, 178] width 5 height 5
click at [345, 177] on input "checkbox" at bounding box center [344, 179] width 4 height 4
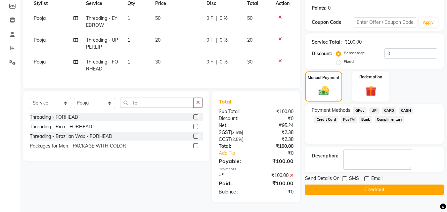
click at [345, 176] on label at bounding box center [344, 178] width 5 height 5
click at [345, 177] on input "checkbox" at bounding box center [344, 179] width 4 height 4
click at [345, 176] on label at bounding box center [344, 178] width 5 height 5
click at [345, 177] on input "checkbox" at bounding box center [344, 179] width 4 height 4
checkbox input "false"
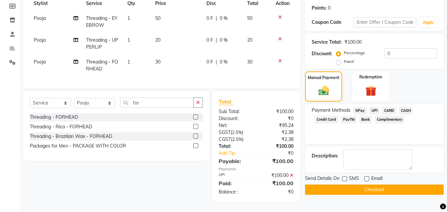
click at [339, 185] on button "Checkout" at bounding box center [374, 190] width 139 height 10
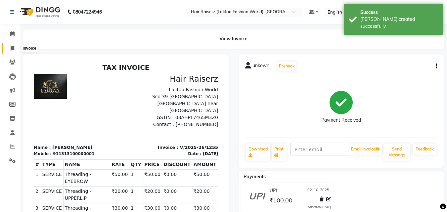
click at [8, 50] on span at bounding box center [13, 49] width 12 height 8
select select "service"
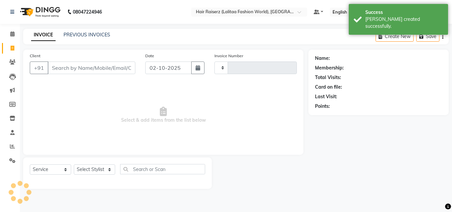
type input "1256"
select select "7098"
click at [59, 70] on input "Client" at bounding box center [92, 68] width 88 height 13
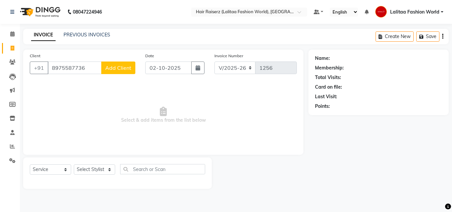
type input "8975587736"
click at [116, 66] on span "Add Client" at bounding box center [118, 68] width 26 height 7
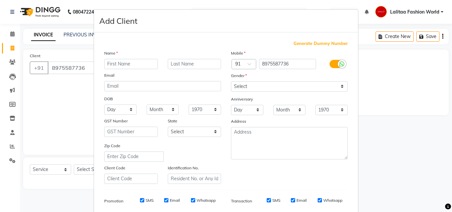
click at [113, 64] on input "text" at bounding box center [131, 64] width 54 height 10
type input "Rohit"
click at [177, 63] on input "text" at bounding box center [195, 64] width 54 height 10
type input "Rana"
click at [247, 84] on select "Select [DEMOGRAPHIC_DATA] [DEMOGRAPHIC_DATA] Other Prefer Not To Say" at bounding box center [289, 86] width 117 height 10
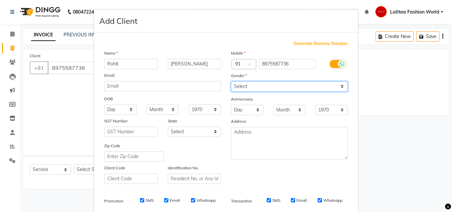
select select "[DEMOGRAPHIC_DATA]"
click at [231, 81] on select "Select [DEMOGRAPHIC_DATA] [DEMOGRAPHIC_DATA] Other Prefer Not To Say" at bounding box center [289, 86] width 117 height 10
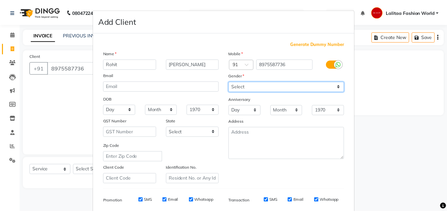
scroll to position [93, 0]
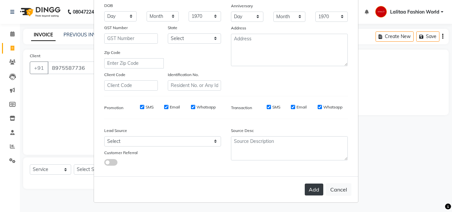
click at [311, 186] on button "Add" at bounding box center [314, 190] width 19 height 12
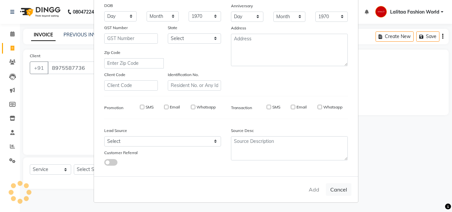
select select
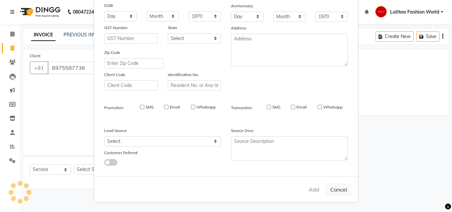
select select
checkbox input "false"
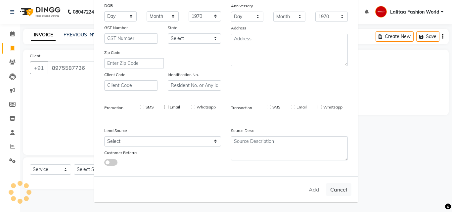
checkbox input "false"
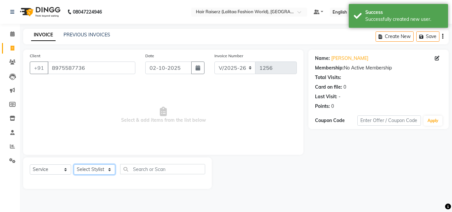
click at [91, 168] on select "Select Stylist [PERSON_NAME] counter sales Jannat [PERSON_NAME] Lalitaa Fashion…" at bounding box center [94, 169] width 41 height 10
select select "79568"
click at [74, 164] on select "Select Stylist [PERSON_NAME] counter sales Jannat [PERSON_NAME] Lalitaa Fashion…" at bounding box center [94, 169] width 41 height 10
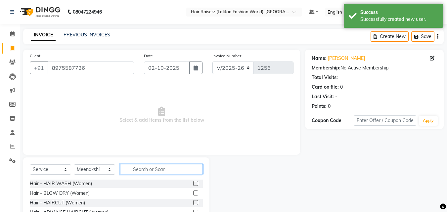
click at [141, 170] on input "text" at bounding box center [161, 169] width 83 height 10
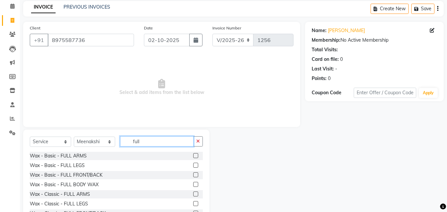
scroll to position [28, 0]
type input "full"
click at [193, 164] on label at bounding box center [195, 165] width 5 height 5
click at [193, 164] on input "checkbox" at bounding box center [195, 165] width 4 height 4
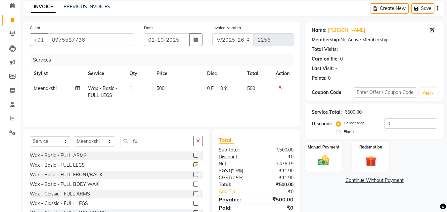
checkbox input "false"
click at [193, 155] on label at bounding box center [195, 155] width 5 height 5
click at [193, 155] on input "checkbox" at bounding box center [195, 156] width 4 height 4
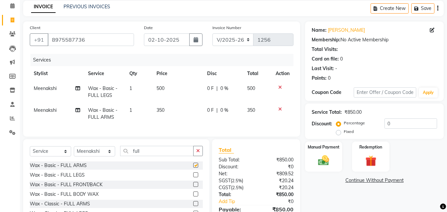
checkbox input "false"
click at [164, 154] on input "full" at bounding box center [156, 151] width 73 height 10
type input "f"
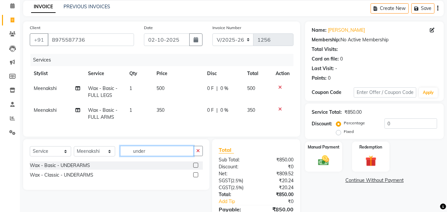
type input "under"
click at [196, 177] on label at bounding box center [195, 174] width 5 height 5
click at [196, 177] on input "checkbox" at bounding box center [195, 175] width 4 height 4
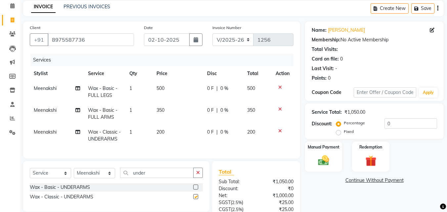
checkbox input "false"
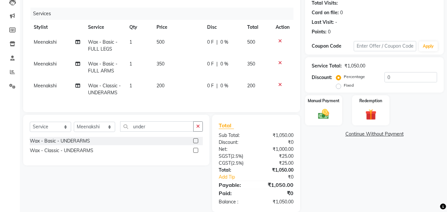
scroll to position [75, 0]
click at [344, 84] on label "Fixed" at bounding box center [349, 85] width 10 height 6
click at [340, 84] on input "Fixed" at bounding box center [340, 85] width 5 height 5
radio input "true"
click at [396, 76] on input "0" at bounding box center [411, 77] width 53 height 10
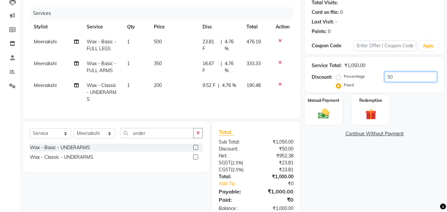
scroll to position [96, 0]
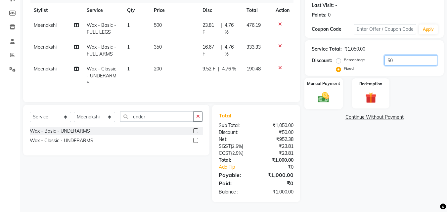
type input "50"
click at [323, 93] on img at bounding box center [323, 97] width 19 height 13
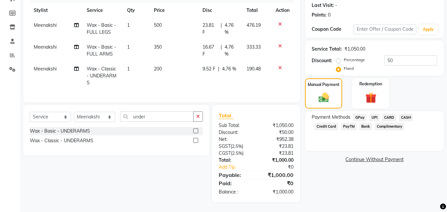
click at [373, 114] on span "UPI" at bounding box center [374, 118] width 10 height 8
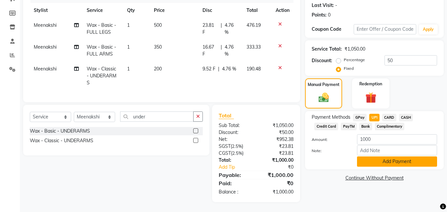
click at [363, 159] on button "Add Payment" at bounding box center [397, 162] width 80 height 10
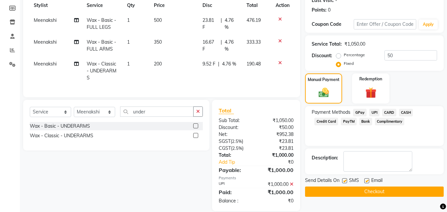
scroll to position [110, 0]
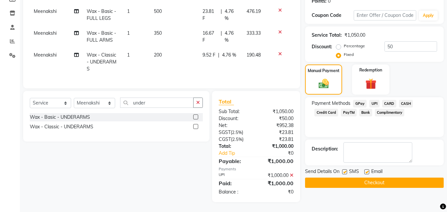
click at [346, 169] on label at bounding box center [344, 171] width 5 height 5
click at [346, 170] on input "checkbox" at bounding box center [344, 172] width 4 height 4
checkbox input "false"
click at [369, 169] on label at bounding box center [366, 171] width 5 height 5
click at [369, 170] on input "checkbox" at bounding box center [366, 172] width 4 height 4
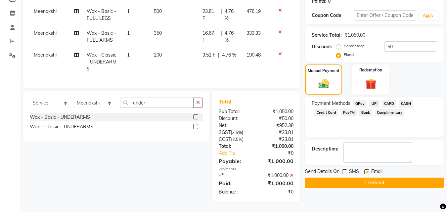
checkbox input "false"
click at [361, 178] on button "Checkout" at bounding box center [374, 183] width 139 height 10
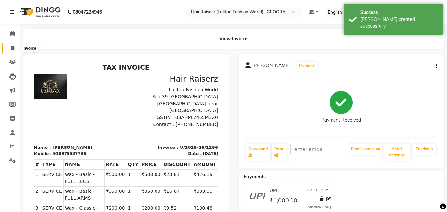
click at [13, 47] on icon at bounding box center [13, 48] width 4 height 5
select select "service"
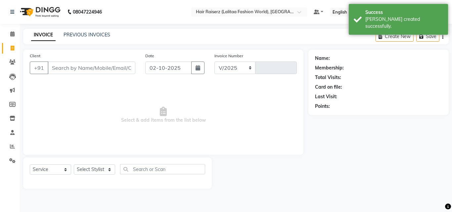
select select "7098"
type input "1257"
click at [61, 68] on input "Client" at bounding box center [92, 68] width 88 height 13
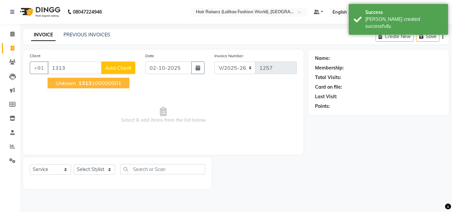
click at [63, 85] on span "unkown" at bounding box center [66, 83] width 20 height 7
type input "1313100000001"
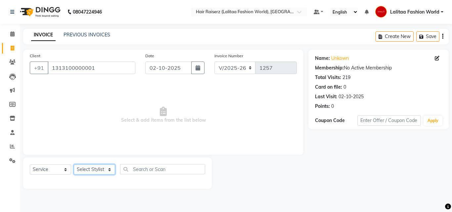
click at [99, 172] on select "Select Stylist [PERSON_NAME] counter sales Jannat [PERSON_NAME] Lalitaa Fashion…" at bounding box center [94, 169] width 41 height 10
select select "68831"
click at [74, 164] on select "Select Stylist [PERSON_NAME] counter sales Jannat [PERSON_NAME] Lalitaa Fashion…" at bounding box center [94, 169] width 41 height 10
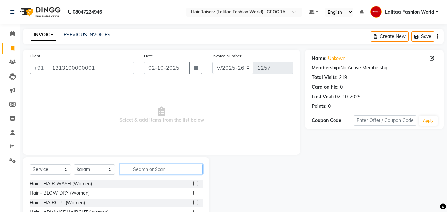
click at [143, 170] on input "text" at bounding box center [161, 169] width 83 height 10
type input "beard"
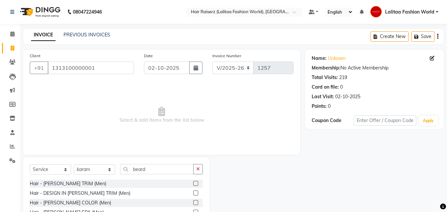
click at [196, 183] on label at bounding box center [195, 183] width 5 height 5
click at [196, 183] on input "checkbox" at bounding box center [195, 184] width 4 height 4
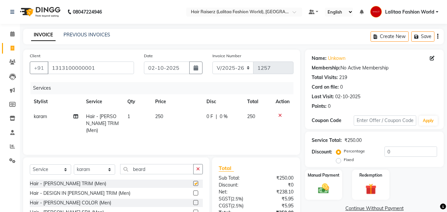
checkbox input "false"
click at [160, 165] on input "beard" at bounding box center [156, 169] width 73 height 10
type input "b"
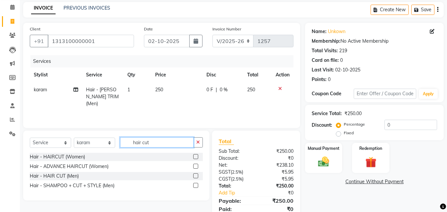
scroll to position [27, 0]
type input "hair cut"
click at [196, 175] on label at bounding box center [195, 175] width 5 height 5
click at [196, 175] on input "checkbox" at bounding box center [195, 176] width 4 height 4
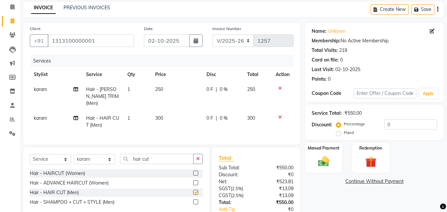
checkbox input "false"
click at [164, 159] on input "hair cut" at bounding box center [156, 159] width 73 height 10
type input "h"
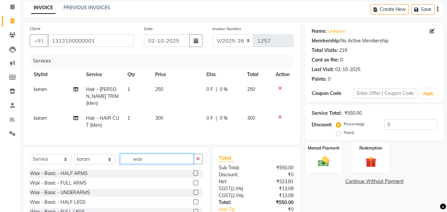
scroll to position [68, 0]
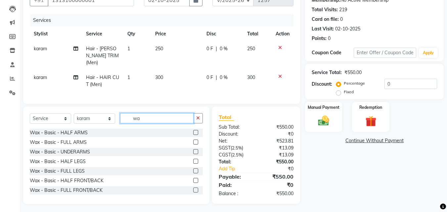
type input "w"
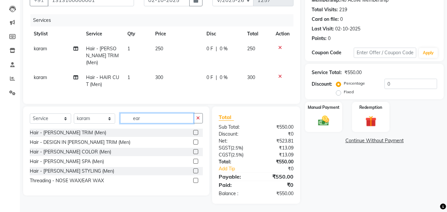
scroll to position [68, 0]
type input "ear"
click at [196, 178] on label at bounding box center [195, 180] width 5 height 5
click at [196, 179] on input "checkbox" at bounding box center [195, 181] width 4 height 4
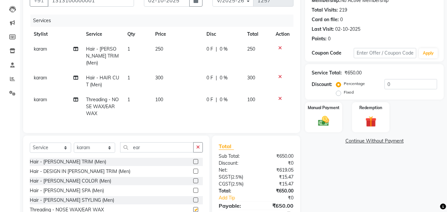
checkbox input "false"
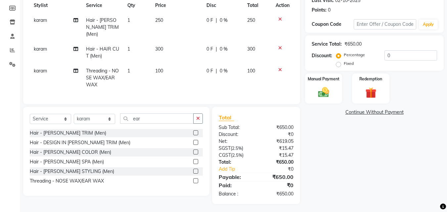
click at [344, 62] on label "Fixed" at bounding box center [349, 64] width 10 height 6
click at [340, 62] on input "Fixed" at bounding box center [340, 63] width 5 height 5
radio input "true"
click at [392, 56] on input "0" at bounding box center [411, 55] width 53 height 10
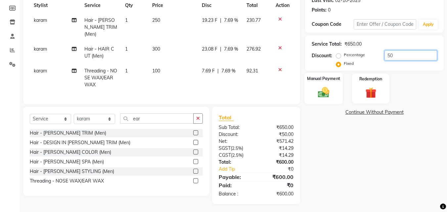
type input "50"
click at [319, 83] on div "Manual Payment" at bounding box center [323, 88] width 39 height 31
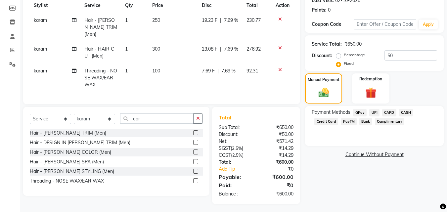
click at [375, 112] on span "UPI" at bounding box center [374, 113] width 10 height 8
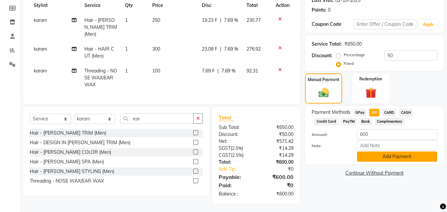
click at [375, 159] on button "Add Payment" at bounding box center [397, 157] width 80 height 10
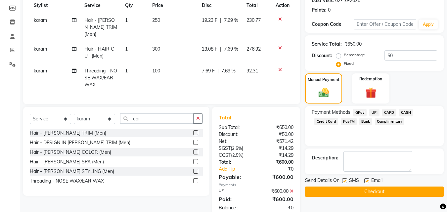
scroll to position [110, 0]
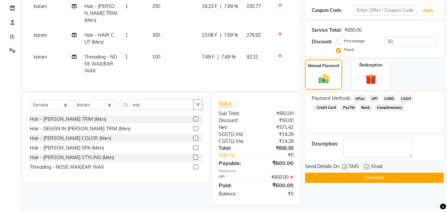
click at [364, 167] on div "SMS" at bounding box center [353, 167] width 22 height 8
click at [369, 167] on label at bounding box center [366, 166] width 5 height 5
click at [369, 167] on input "checkbox" at bounding box center [366, 167] width 4 height 4
checkbox input "false"
click at [346, 166] on label at bounding box center [344, 166] width 5 height 5
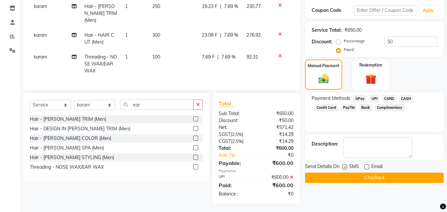
click at [346, 166] on input "checkbox" at bounding box center [344, 167] width 4 height 4
checkbox input "false"
click at [337, 178] on button "Checkout" at bounding box center [374, 178] width 139 height 10
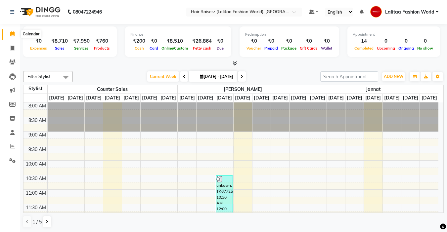
click at [13, 36] on icon at bounding box center [12, 33] width 4 height 5
click at [12, 50] on icon at bounding box center [13, 48] width 4 height 5
select select "7098"
select select "service"
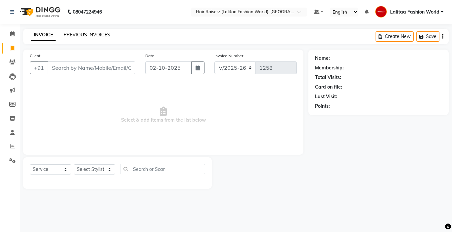
click at [75, 32] on link "PREVIOUS INVOICES" at bounding box center [87, 35] width 47 height 6
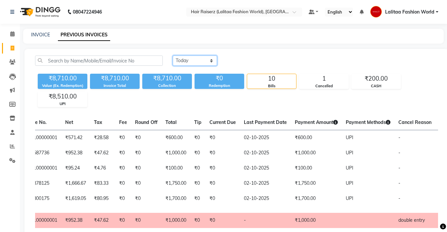
click at [181, 61] on select "Today Yesterday Custom Range" at bounding box center [195, 61] width 44 height 10
select select "range"
click at [173, 56] on select "Today Yesterday Custom Range" at bounding box center [195, 61] width 44 height 10
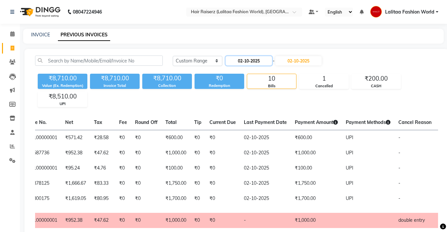
click at [234, 62] on input "02-10-2025" at bounding box center [249, 60] width 46 height 9
select select "10"
select select "2025"
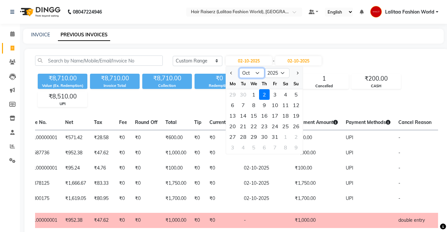
click at [258, 73] on select "Jan Feb Mar Apr May Jun Jul Aug Sep Oct Nov Dec" at bounding box center [251, 73] width 25 height 10
select select "9"
click at [239, 68] on select "Jan Feb Mar Apr May Jun Jul Aug Sep Oct Nov Dec" at bounding box center [251, 73] width 25 height 10
click at [236, 94] on div "1" at bounding box center [232, 94] width 11 height 11
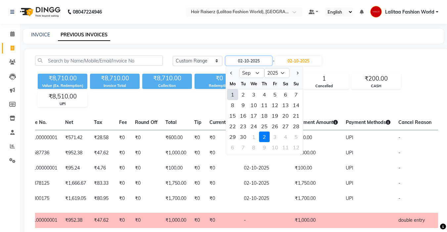
type input "01-09-2025"
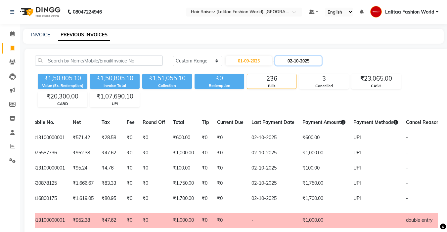
click at [293, 61] on input "02-10-2025" at bounding box center [298, 60] width 46 height 9
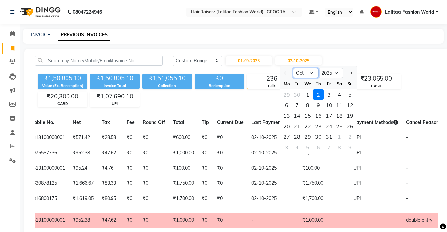
click at [304, 75] on select "Sep Oct Nov Dec" at bounding box center [305, 73] width 25 height 10
select select "9"
click at [293, 68] on select "Sep Oct Nov Dec" at bounding box center [305, 73] width 25 height 10
click at [298, 138] on div "30" at bounding box center [297, 137] width 11 height 11
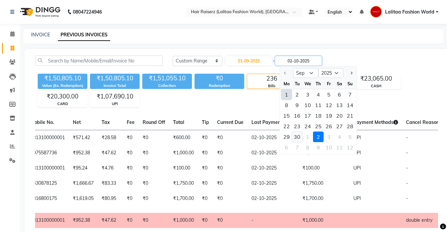
type input "30-09-2025"
